Goal: Task Accomplishment & Management: Manage account settings

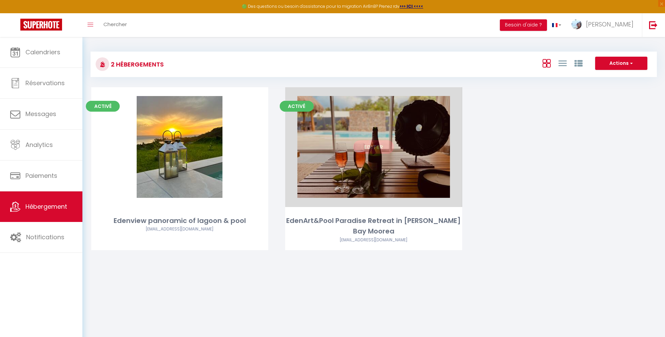
click at [347, 138] on div "Editer" at bounding box center [373, 147] width 177 height 120
click at [371, 150] on link "Editer" at bounding box center [373, 147] width 41 height 14
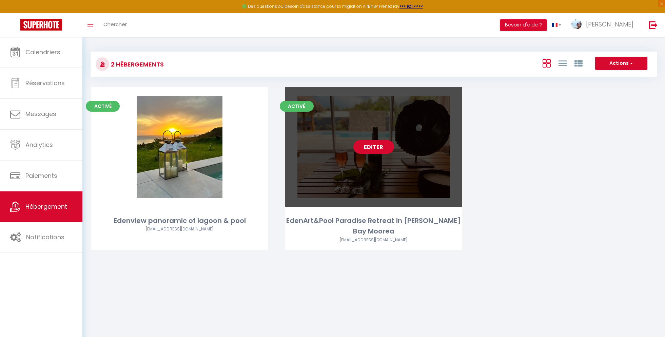
click at [375, 146] on link "Editer" at bounding box center [373, 147] width 41 height 14
click at [373, 149] on link "Editer" at bounding box center [373, 147] width 41 height 14
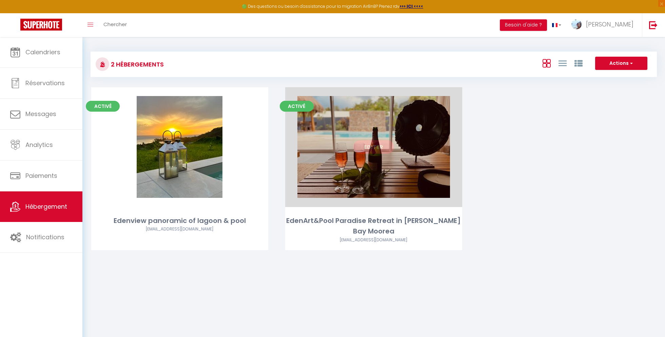
click at [378, 148] on link "Editer" at bounding box center [373, 147] width 41 height 14
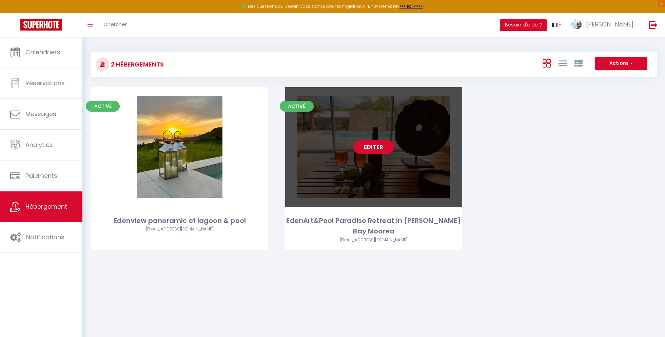
click at [380, 148] on link "Editer" at bounding box center [373, 147] width 41 height 14
click at [375, 147] on link "Editer" at bounding box center [373, 147] width 41 height 14
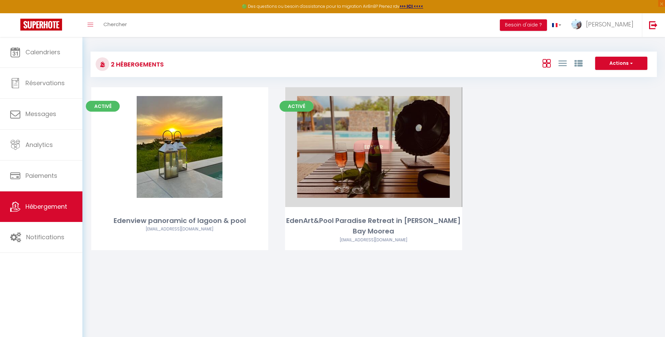
click at [370, 146] on link "Editer" at bounding box center [373, 147] width 41 height 14
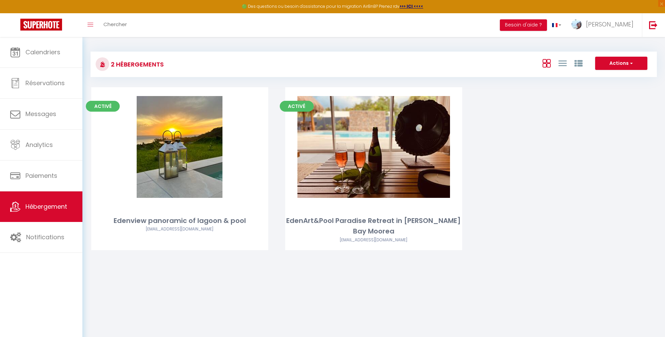
drag, startPoint x: 578, startPoint y: 162, endPoint x: 572, endPoint y: 162, distance: 6.8
click at [578, 162] on div "Activé Editer Edenview panoramic of lagoon & pool [EMAIL_ADDRESS][DOMAIN_NAME] …" at bounding box center [374, 177] width 582 height 180
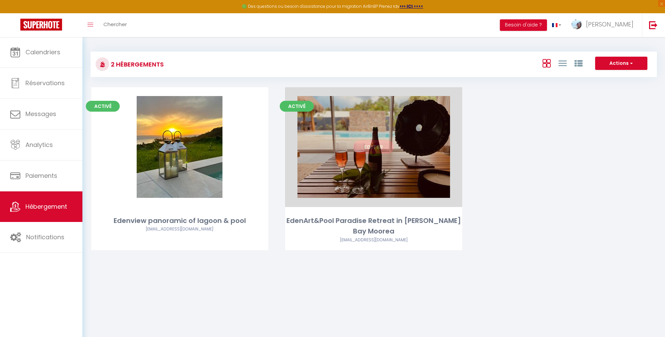
click at [378, 149] on link "Editer" at bounding box center [373, 147] width 41 height 14
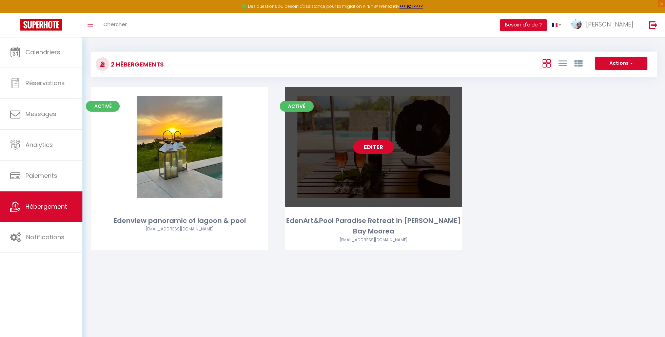
drag, startPoint x: 378, startPoint y: 146, endPoint x: 385, endPoint y: 170, distance: 25.1
click at [377, 147] on link "Editer" at bounding box center [373, 147] width 41 height 14
click at [358, 232] on div "EdenArt&Pool Paradise Retreat in [PERSON_NAME] Bay Moorea" at bounding box center [373, 225] width 177 height 21
select select "3"
select select "2"
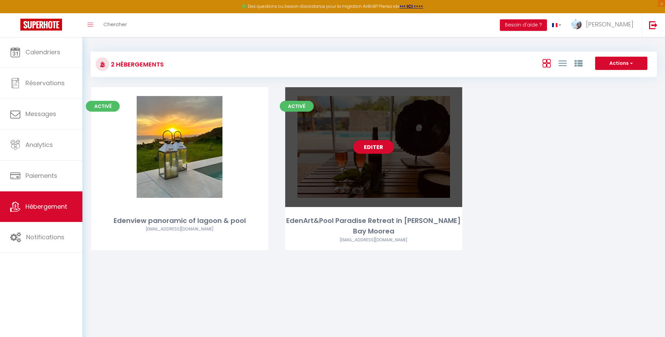
select select "1"
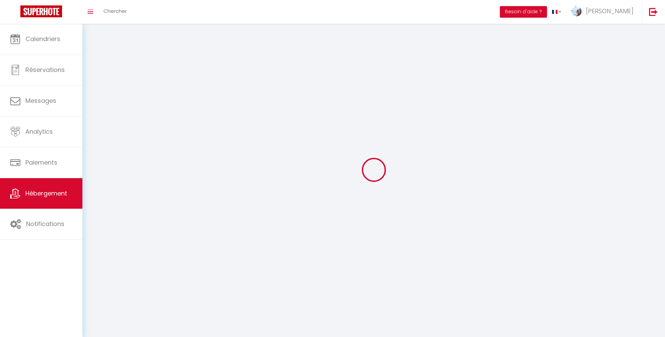
select select
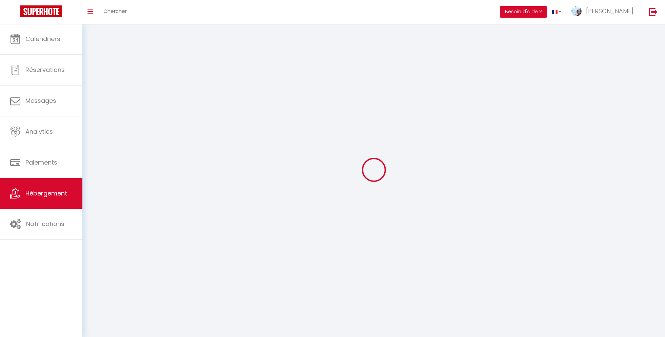
select select
checkbox input "false"
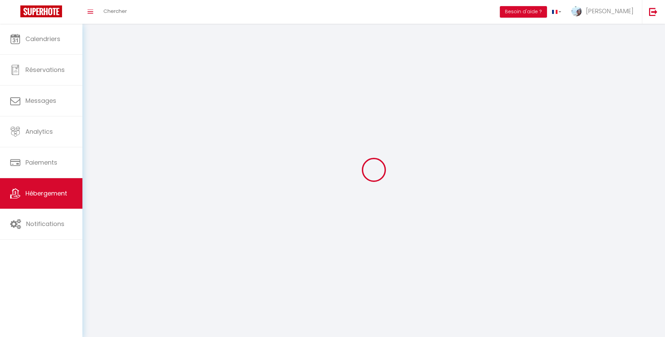
checkbox input "false"
select select
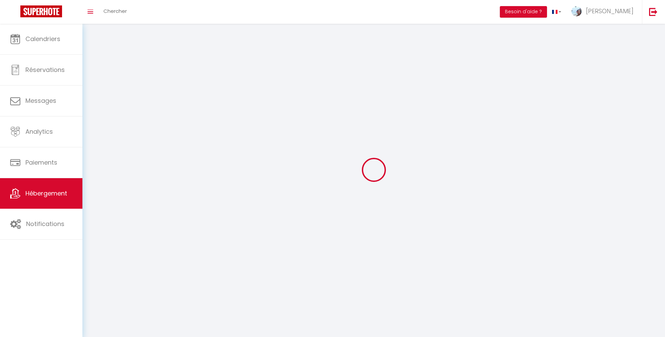
select select
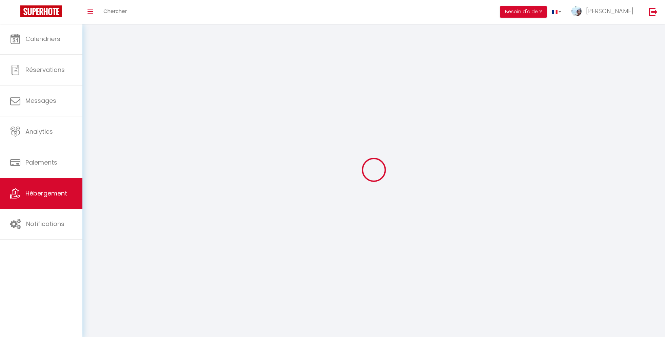
checkbox input "false"
select select
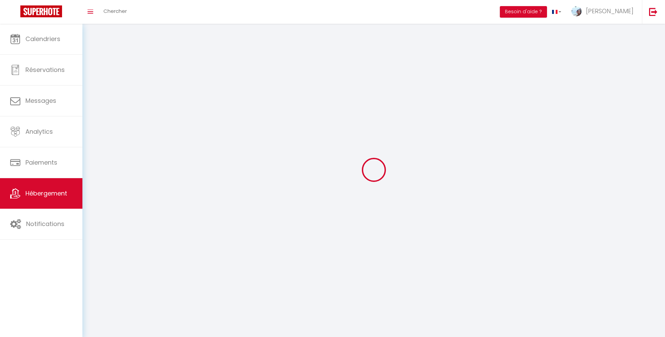
select select
select select "28"
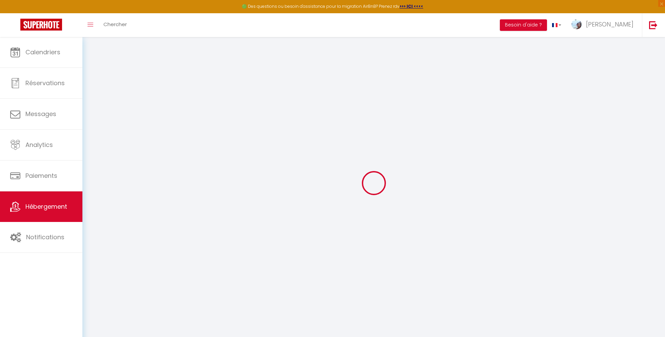
select select
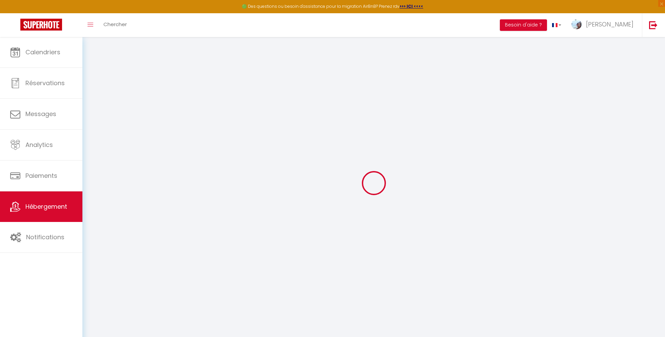
select select
checkbox input "false"
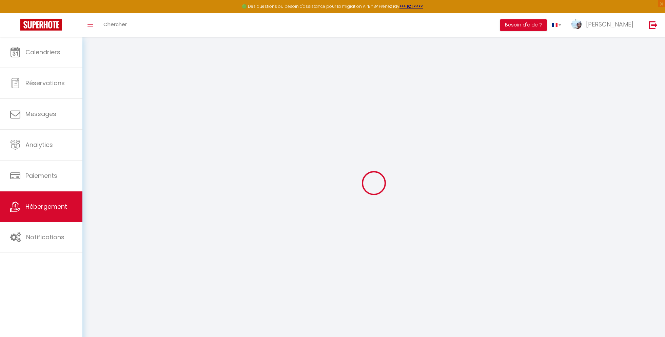
select select
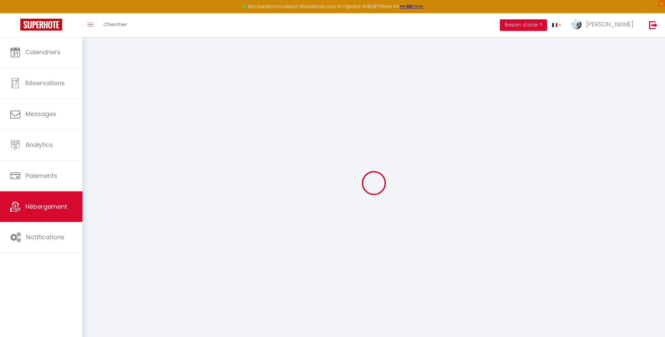
select select
checkbox input "false"
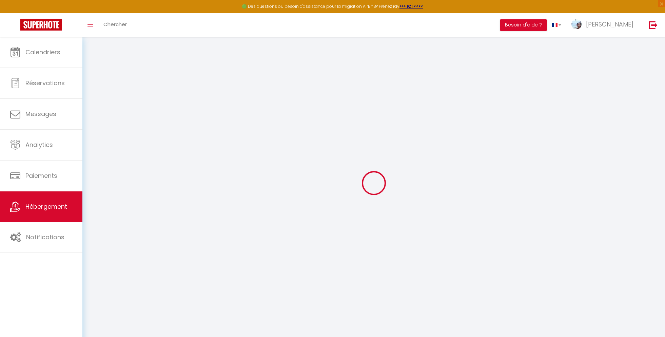
checkbox input "false"
select select
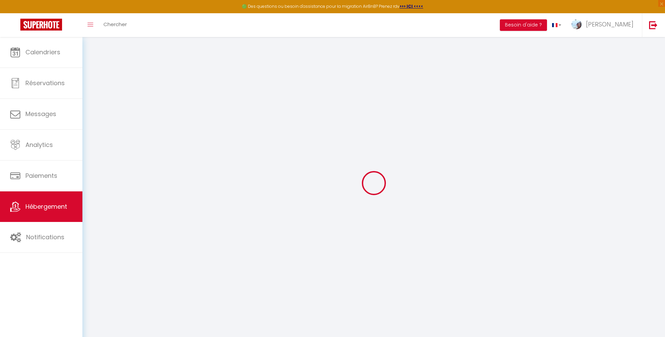
select select
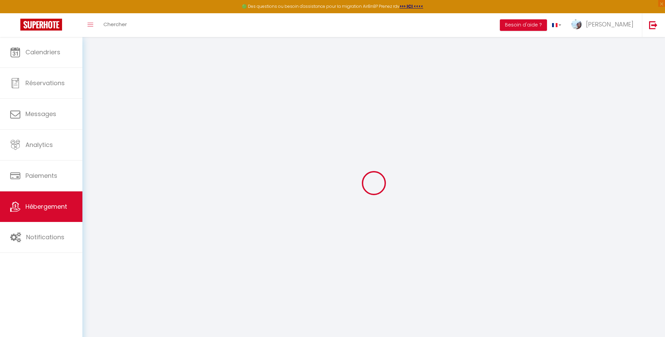
checkbox input "false"
select select
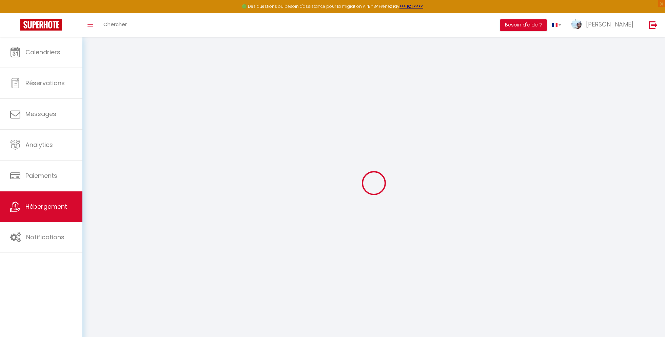
select select
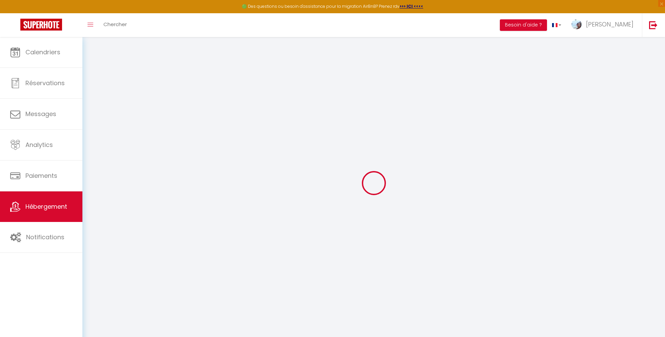
select select
checkbox input "false"
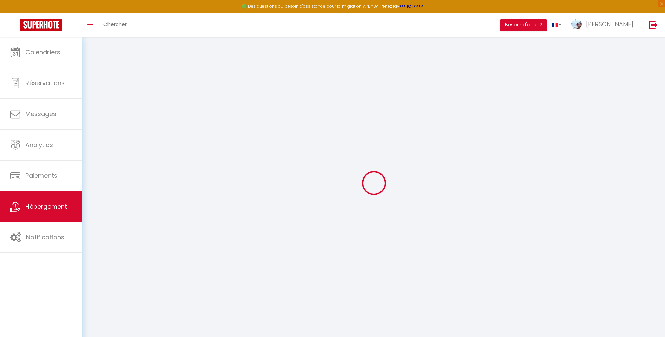
checkbox input "false"
select select
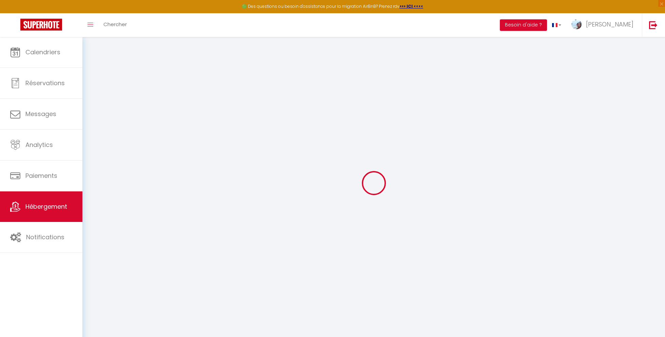
select select
checkbox input "false"
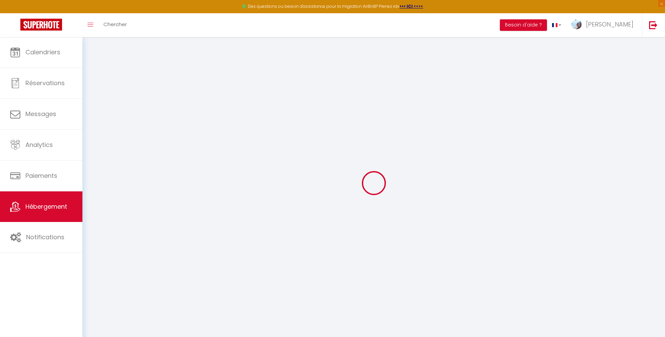
checkbox input "false"
select select
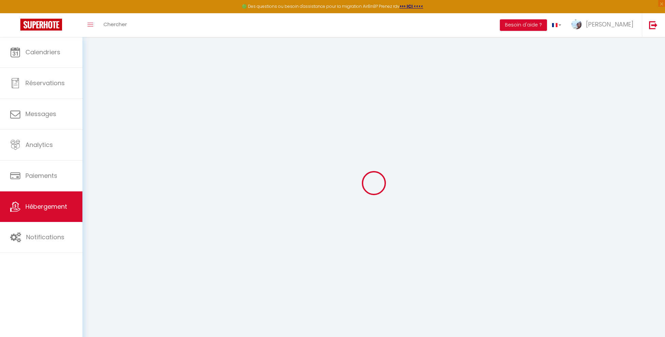
type input "EdenArt&Pool Paradise Retreat in [PERSON_NAME] Bay Moorea"
select select "houses"
select select "6"
select select "3"
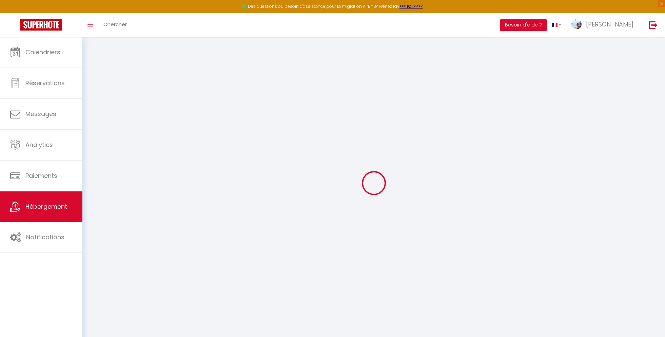
type input "295"
type input "130"
type input "0.50"
select select
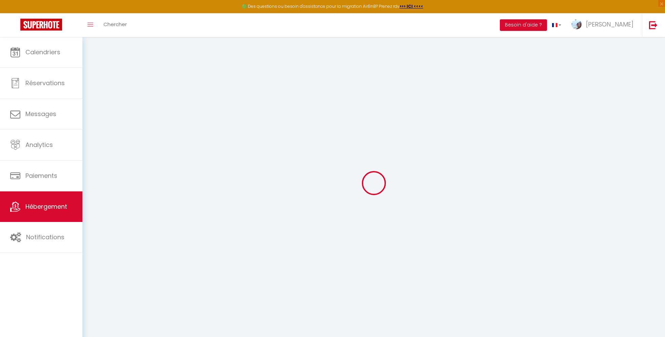
select select
type input "residence richecoeur lot 7"
type input "98728"
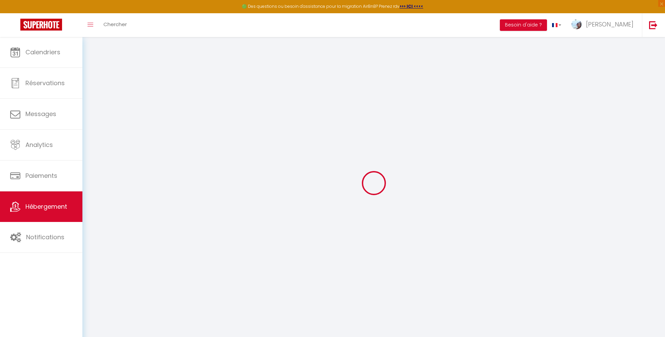
type input "[PERSON_NAME]"
select select "77"
type input "[EMAIL_ADDRESS][DOMAIN_NAME]"
select select
checkbox input "false"
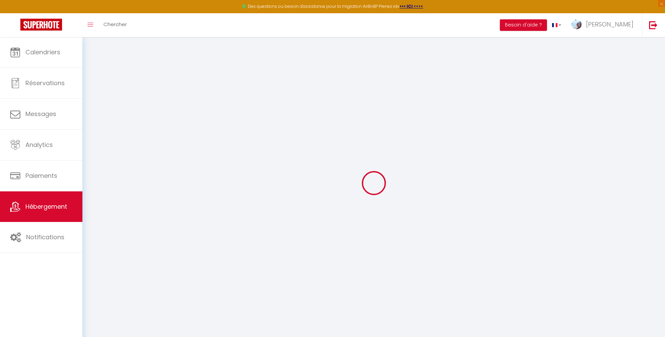
checkbox input "false"
select select
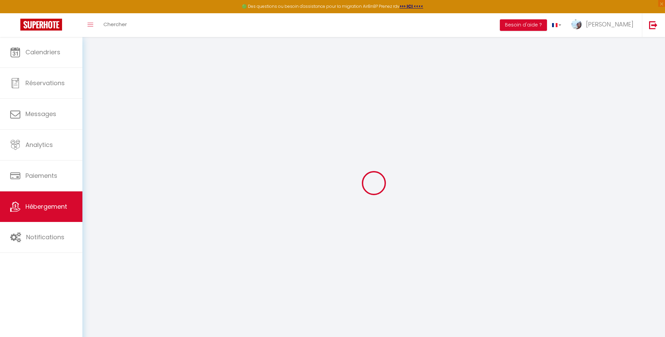
type input "0"
select select "villa"
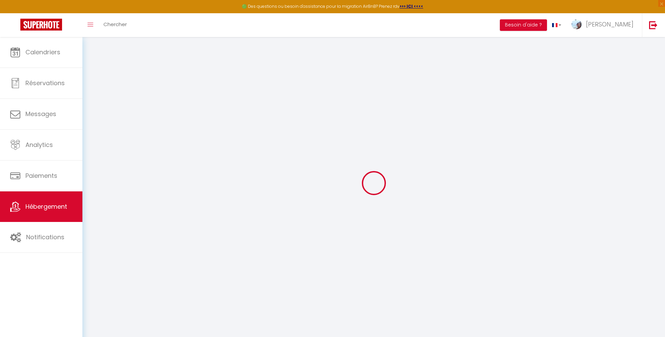
select select
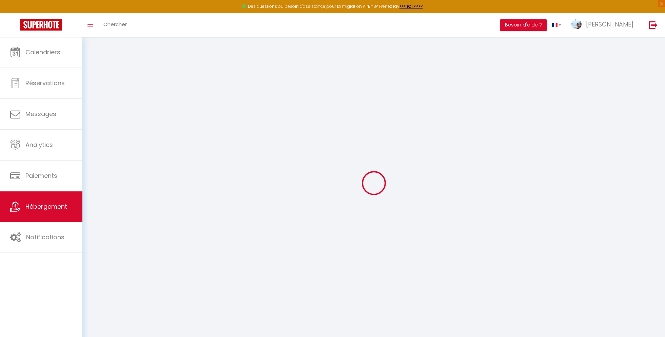
select select
checkbox input "false"
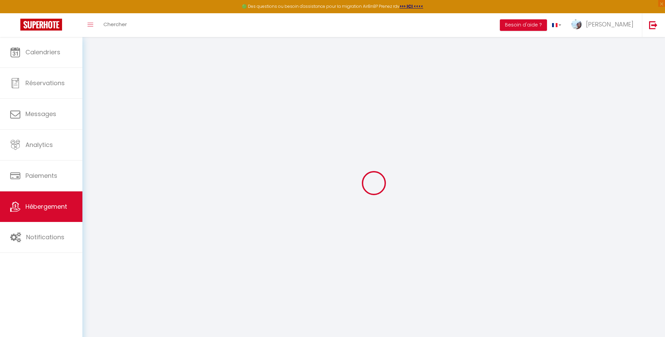
select select
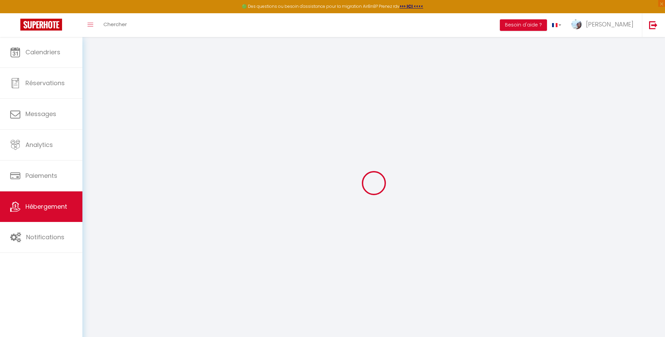
select select
checkbox input "false"
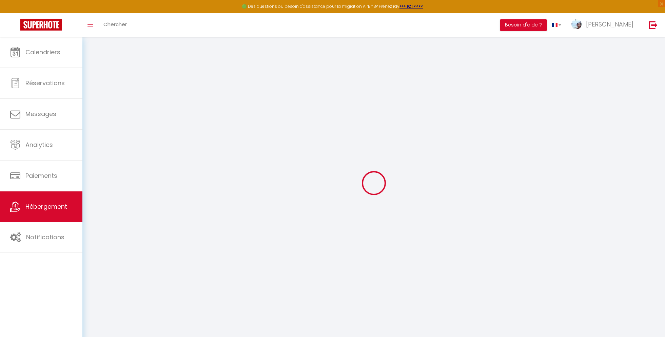
select select
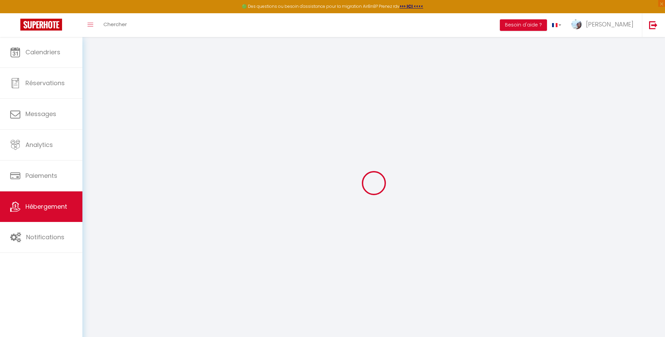
select select
checkbox input "false"
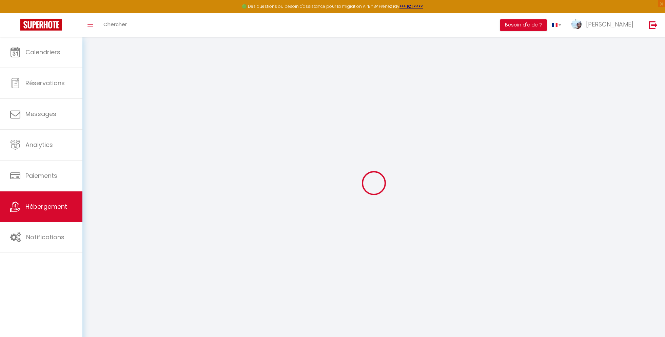
select select
checkbox input "false"
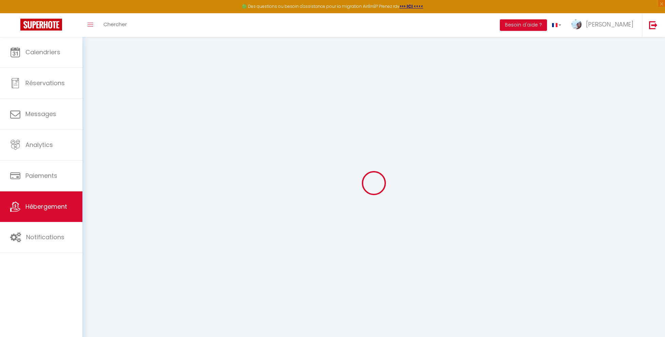
select select "15:00"
select select "23:45"
select select "10:00"
select select "30"
select select "120"
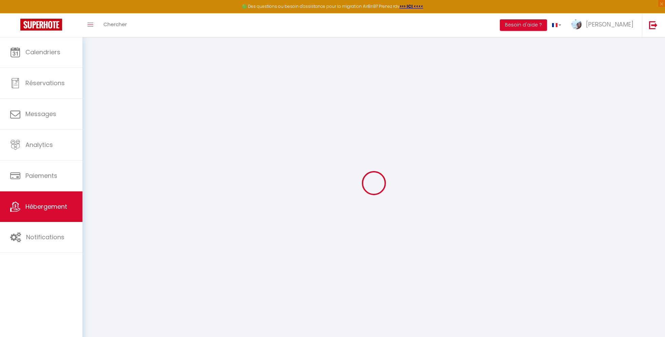
select select
checkbox input "false"
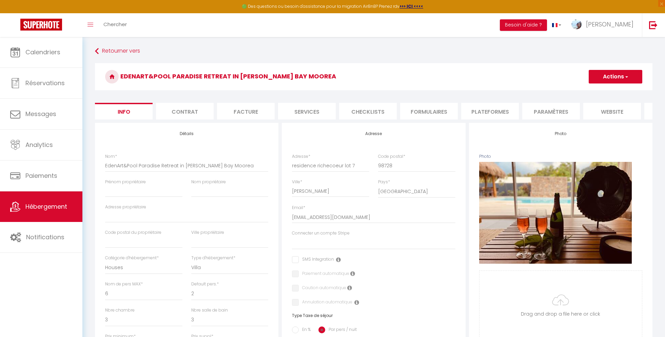
click at [552, 111] on li "Paramètres" at bounding box center [551, 111] width 58 height 17
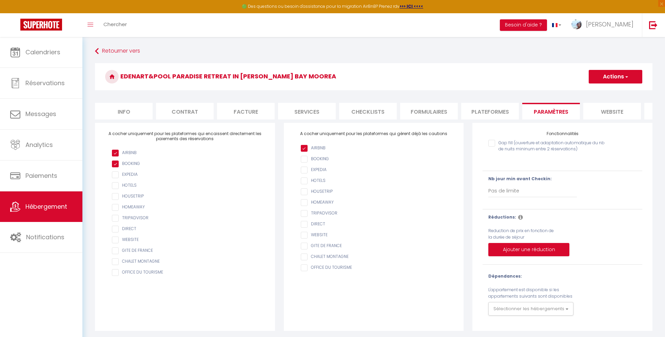
scroll to position [1, 0]
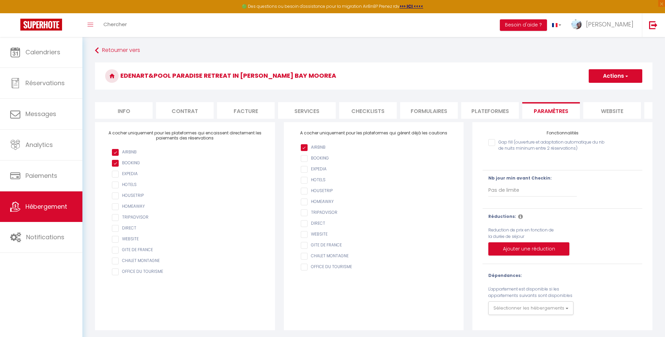
click at [125, 112] on li "Info" at bounding box center [124, 110] width 58 height 17
select select
checkbox input "false"
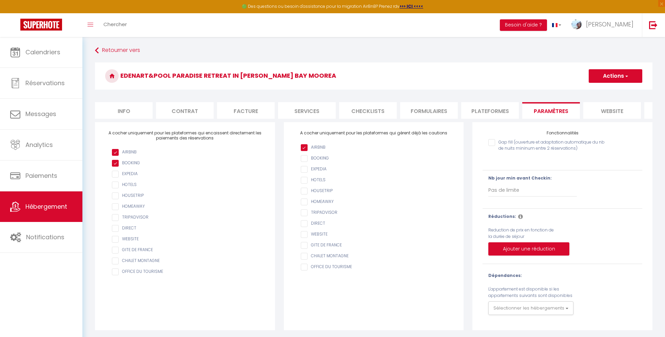
checkbox input "false"
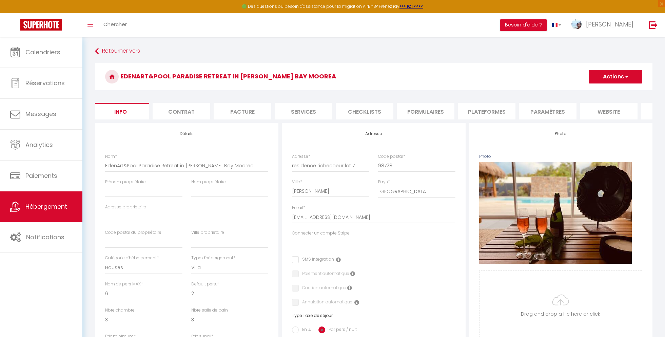
click at [565, 115] on li "Paramètres" at bounding box center [548, 111] width 58 height 17
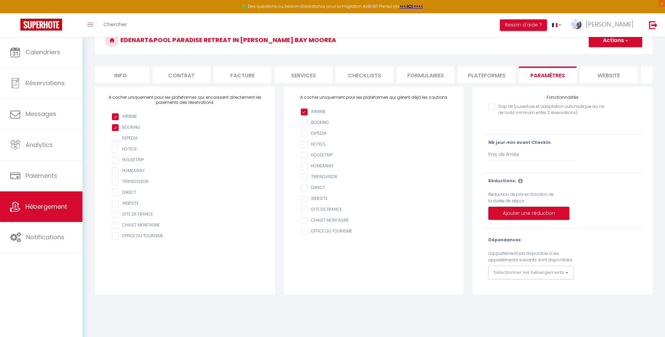
scroll to position [37, 0]
click at [124, 73] on li "Info" at bounding box center [121, 74] width 58 height 17
select select
checkbox input "false"
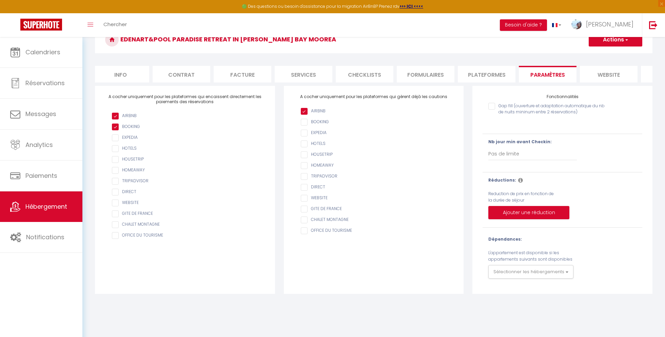
checkbox input "false"
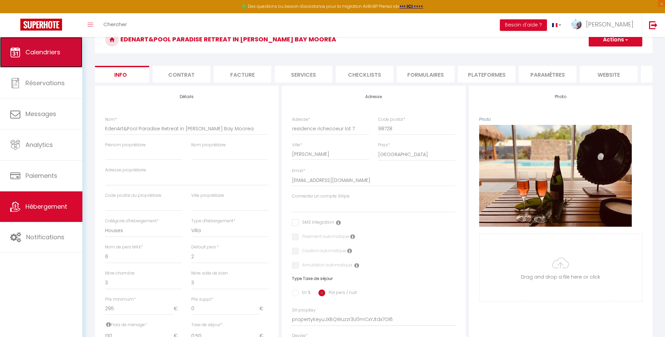
click at [49, 60] on link "Calendriers" at bounding box center [41, 52] width 82 height 31
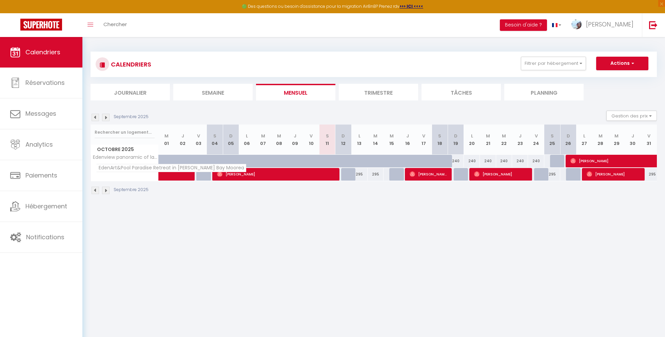
click at [103, 169] on span "EdenArt&Pool Paradise Retreat in [PERSON_NAME] Bay Moorea" at bounding box center [171, 168] width 150 height 8
click at [538, 97] on li "Planning" at bounding box center [543, 92] width 79 height 17
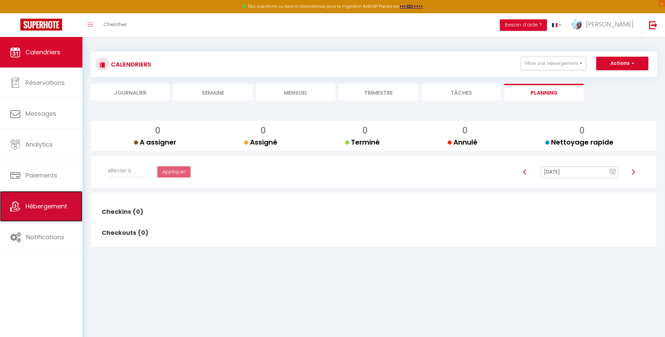
click at [15, 197] on link "Hébergement" at bounding box center [41, 206] width 82 height 31
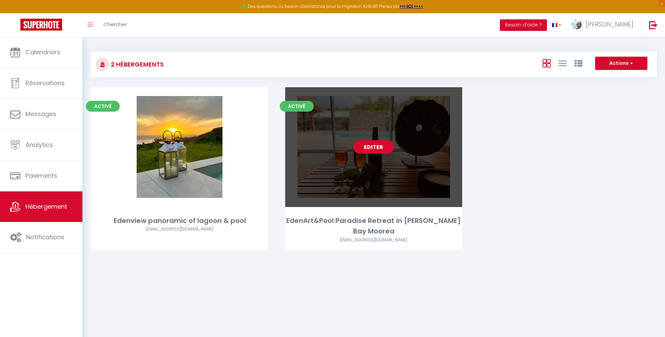
click at [304, 178] on div "Editer" at bounding box center [373, 147] width 177 height 120
select select "3"
select select "2"
select select "1"
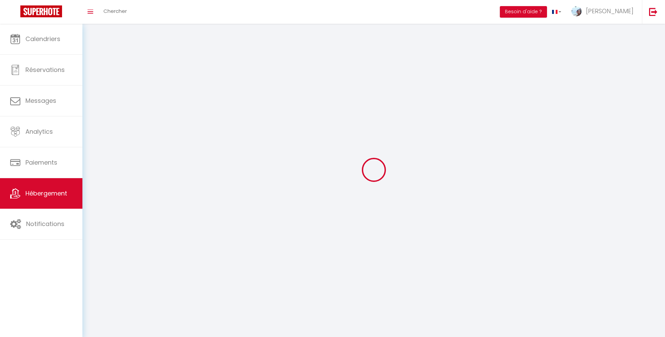
select select
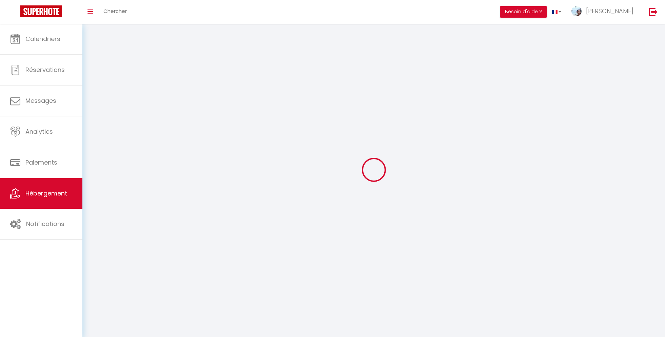
select select
checkbox input "false"
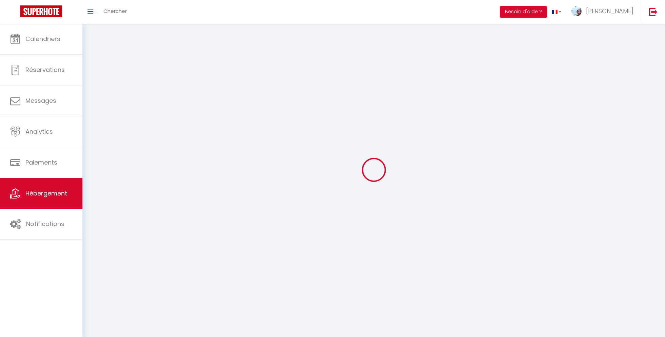
checkbox input "false"
select select
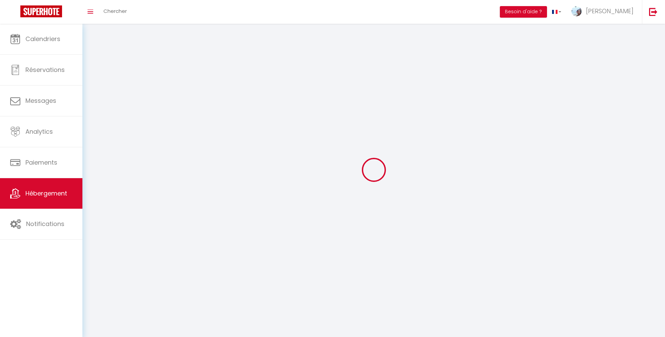
select select
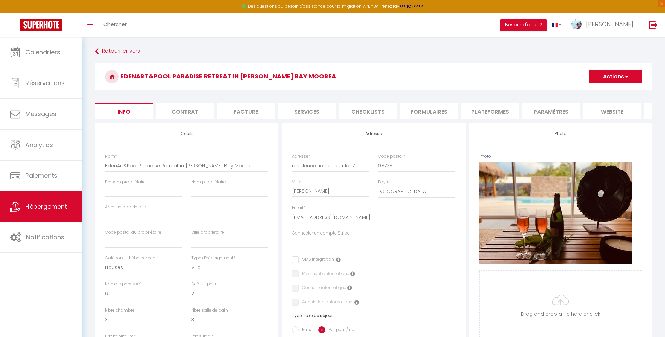
click at [536, 117] on li "Paramètres" at bounding box center [551, 111] width 58 height 17
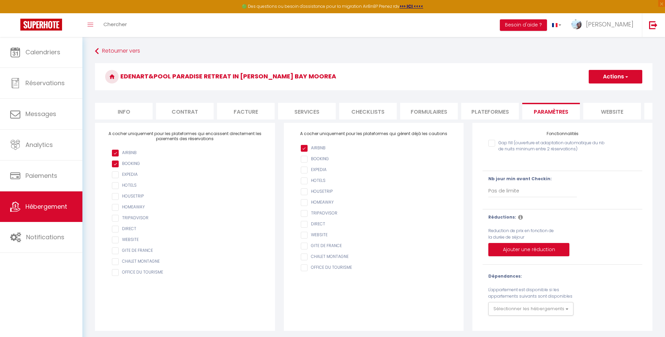
click at [491, 143] on input "Gap fill (ouverture et adaptation automatique du nb de nuits mininum entre 2 ré…" at bounding box center [548, 143] width 121 height 7
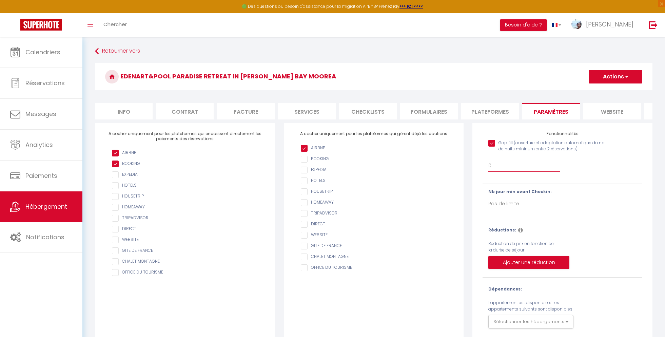
click at [495, 166] on select "0 + 1 % + 2 % + 3 % + 4 % + 5 % + 6 % + 7 % + 8 % + 9 % + 10 % + 11 % + 12 % + …" at bounding box center [524, 165] width 72 height 13
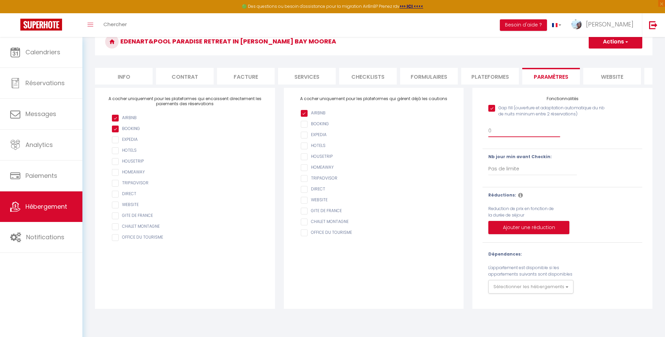
scroll to position [37, 0]
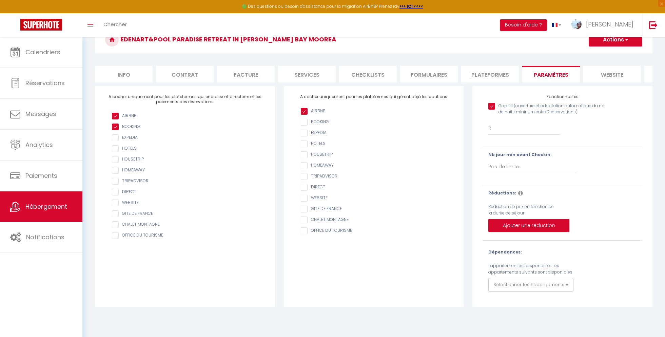
click at [646, 76] on li "Journal" at bounding box center [674, 74] width 58 height 17
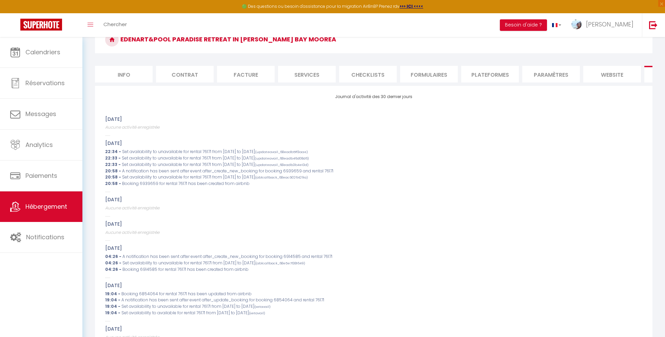
click at [622, 78] on li "website" at bounding box center [612, 74] width 58 height 17
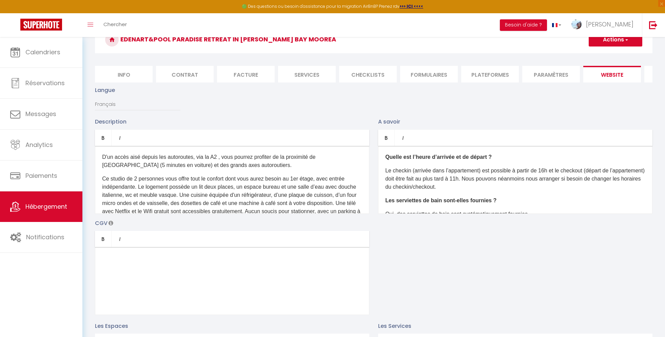
click at [554, 75] on li "Paramètres" at bounding box center [551, 74] width 58 height 17
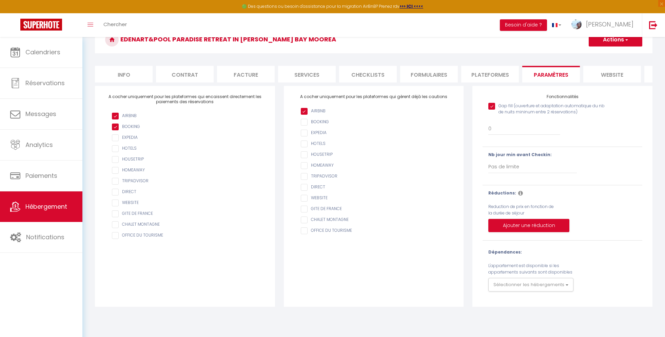
click at [504, 73] on li "Plateformes" at bounding box center [490, 74] width 58 height 17
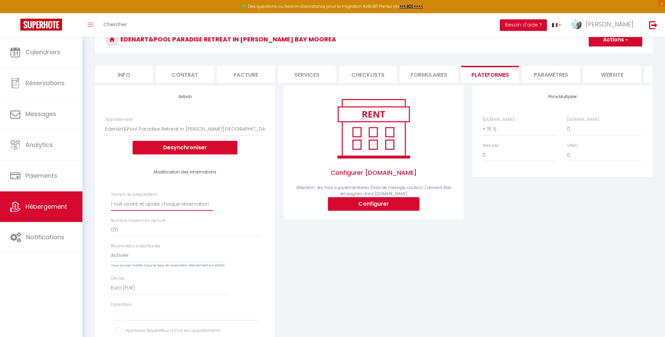
click at [143, 207] on select "Aucun 1 nuit avant et après chaque réservation 2 nuits avant et après chaque ré…" at bounding box center [162, 204] width 102 height 13
click at [111, 198] on select "Aucun 1 nuit avant et après chaque réservation 2 nuits avant et après chaque ré…" at bounding box center [162, 204] width 102 height 13
click at [628, 42] on span "button" at bounding box center [626, 39] width 4 height 7
click at [627, 51] on link "Enregistrer" at bounding box center [616, 54] width 54 height 9
